Goal: Find specific page/section: Find specific page/section

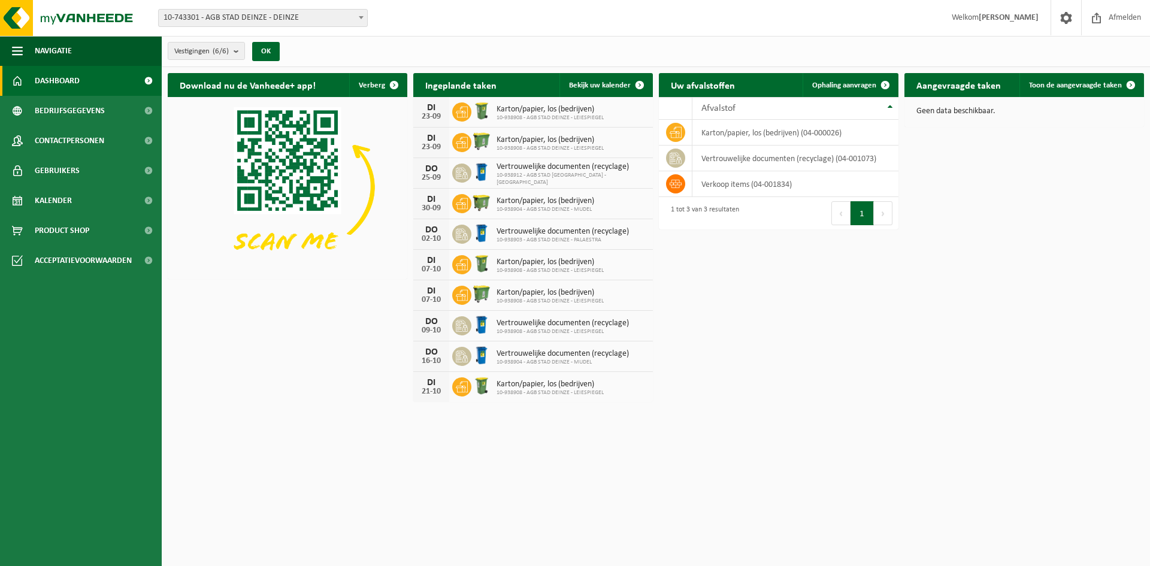
click at [241, 18] on span "10-743301 - AGB STAD DEINZE - DEINZE" at bounding box center [263, 18] width 208 height 17
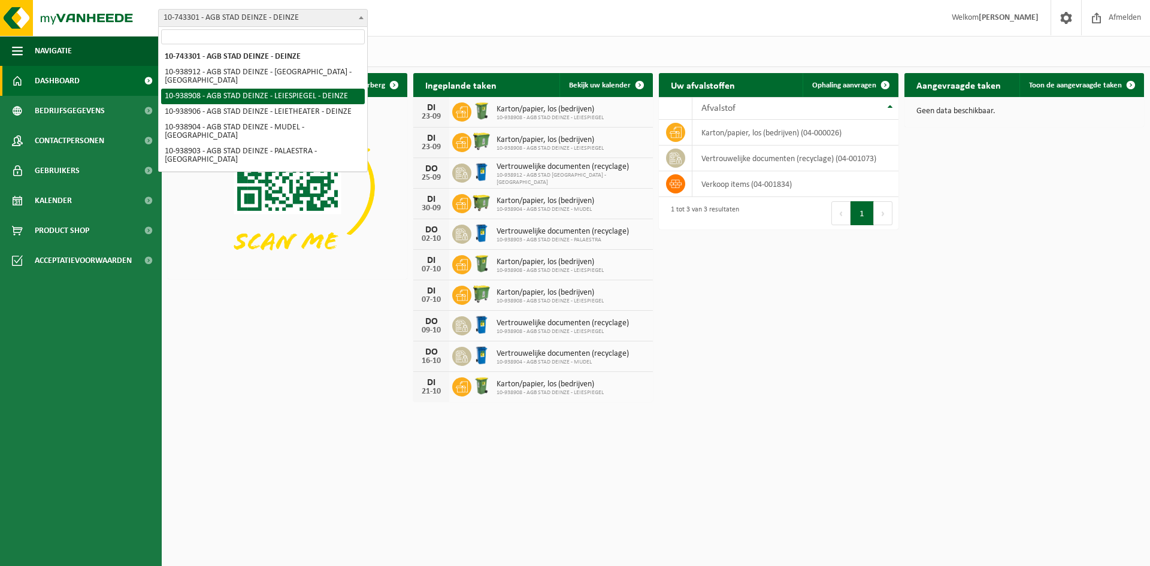
select select "138162"
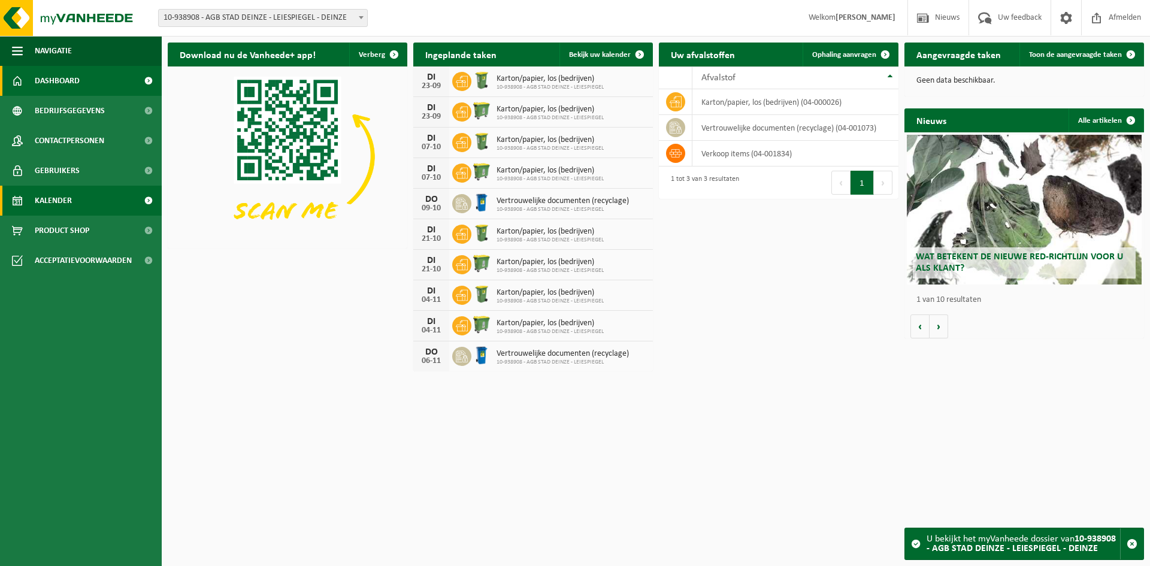
click at [58, 193] on span "Kalender" at bounding box center [53, 201] width 37 height 30
